Goal: Navigation & Orientation: Find specific page/section

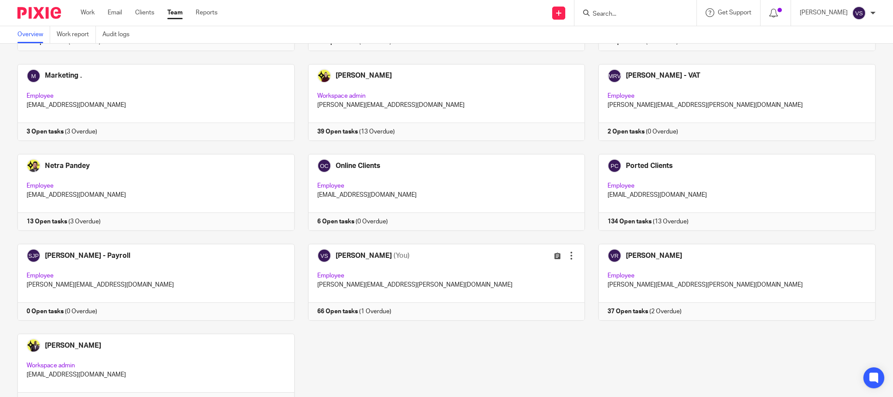
scroll to position [528, 0]
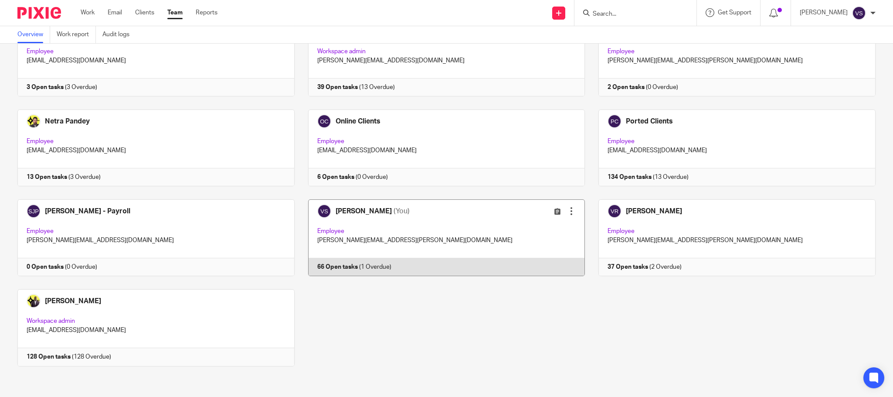
click at [403, 224] on link at bounding box center [440, 237] width 291 height 77
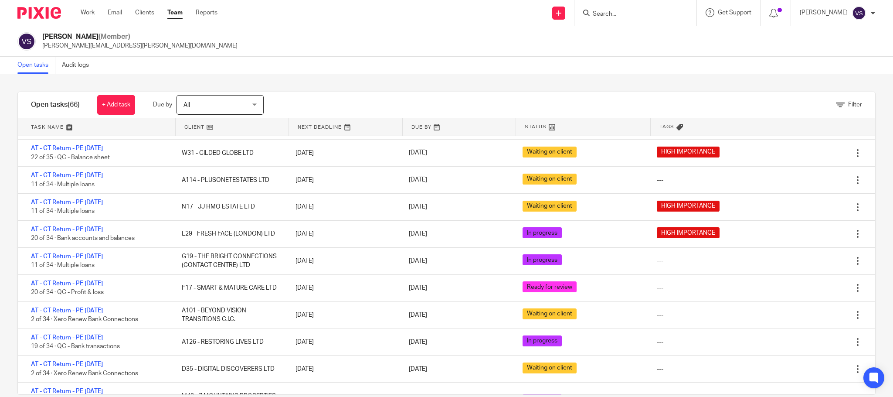
scroll to position [79, 0]
